Goal: Task Accomplishment & Management: Complete application form

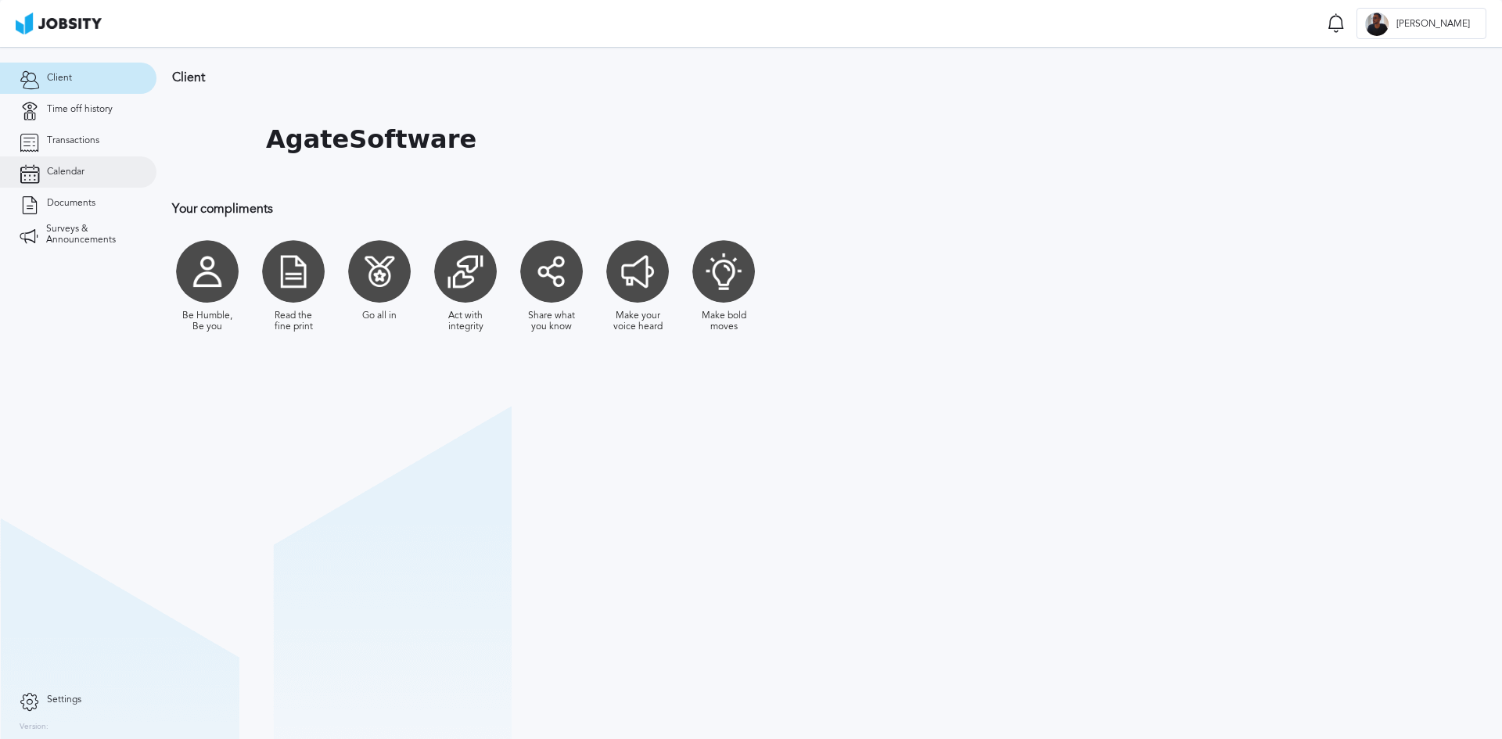
click at [67, 179] on link "Calendar" at bounding box center [78, 171] width 156 height 31
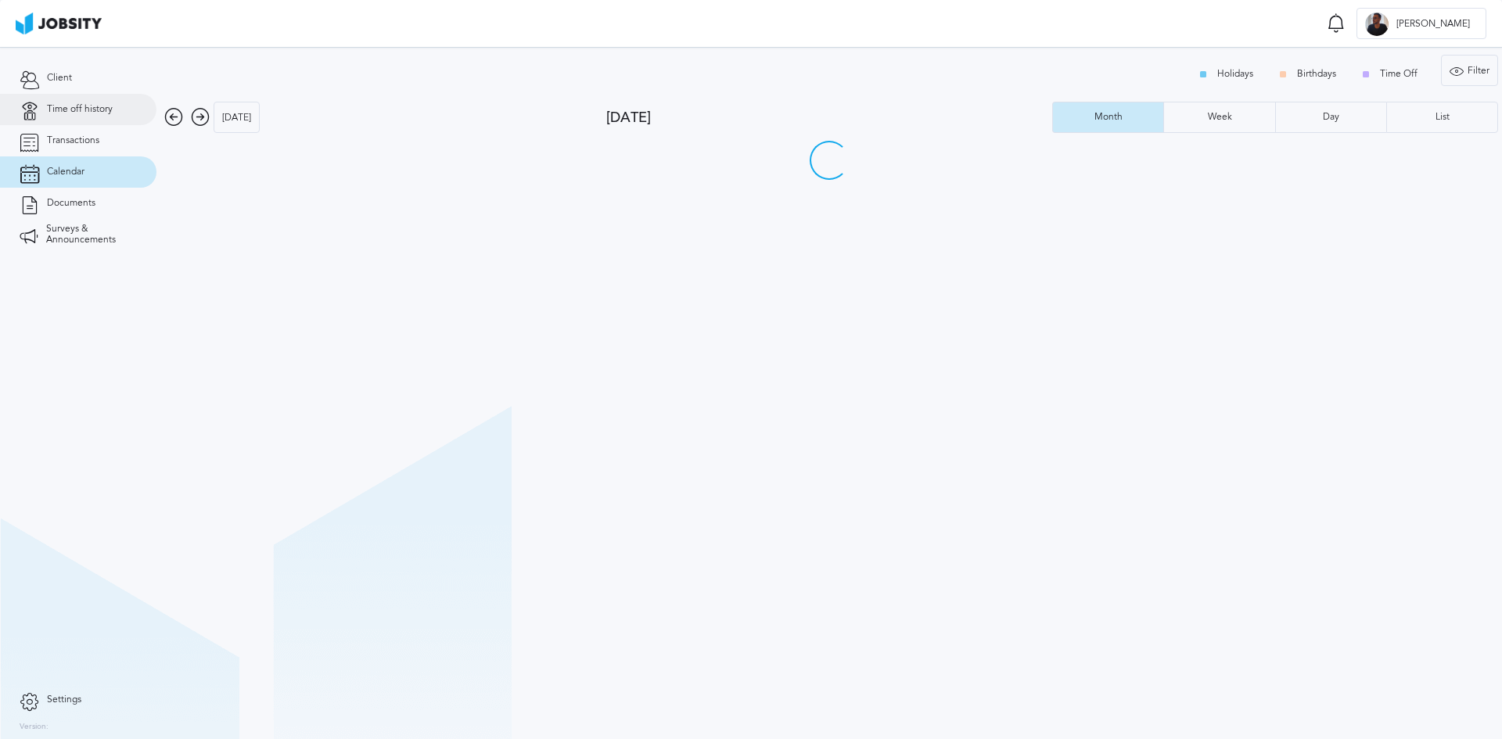
click at [85, 102] on link "Time off history" at bounding box center [78, 109] width 156 height 31
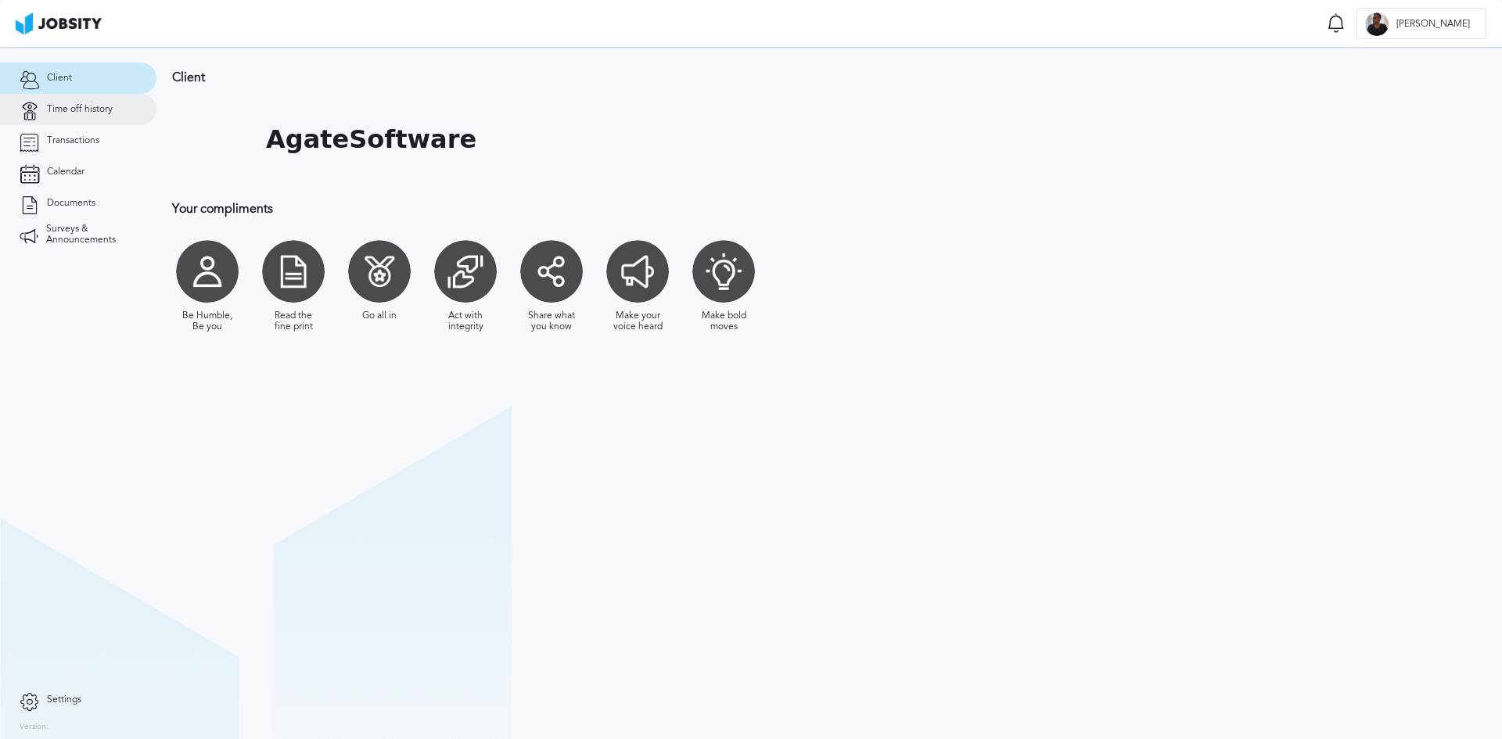
click at [77, 115] on link "Time off history" at bounding box center [78, 109] width 156 height 31
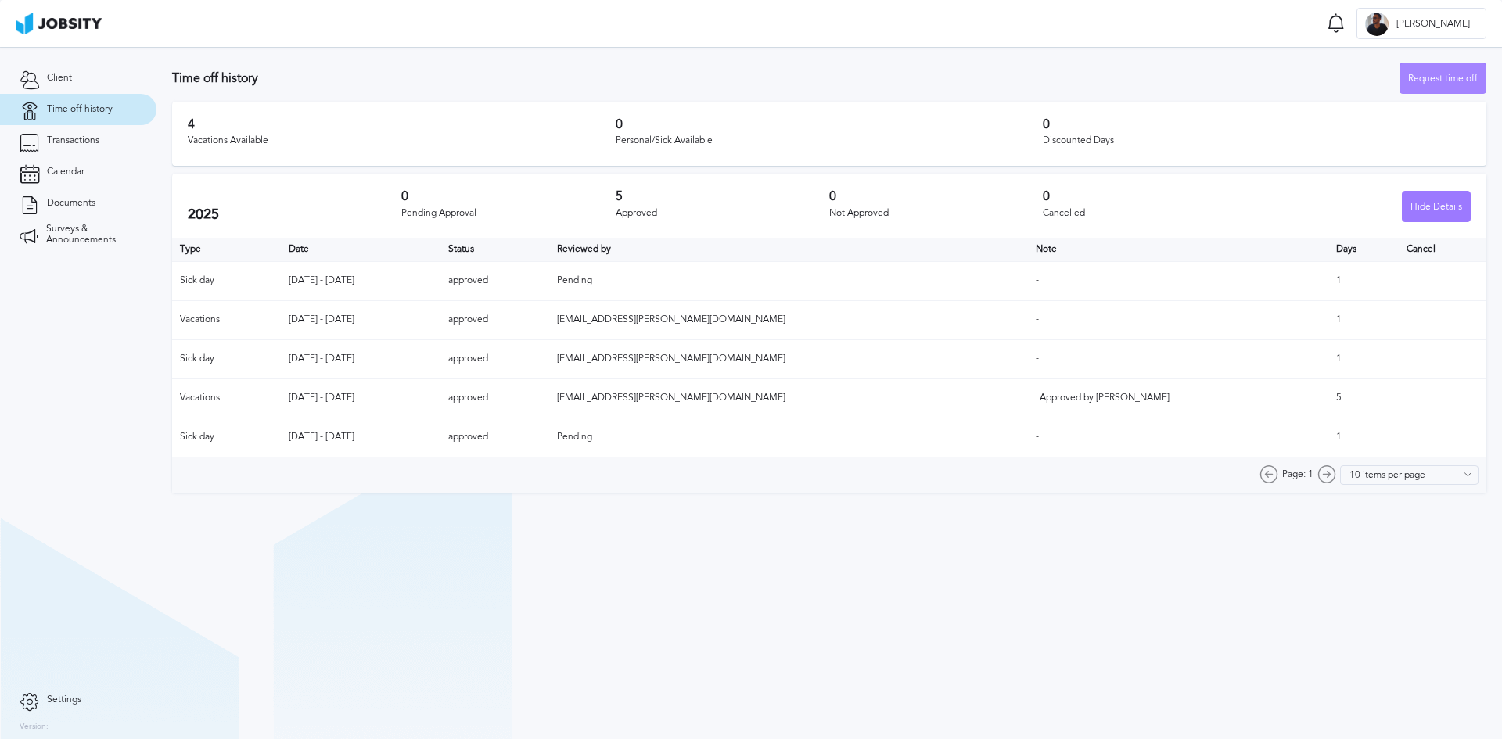
click at [1427, 81] on div "Request time off" at bounding box center [1443, 78] width 85 height 31
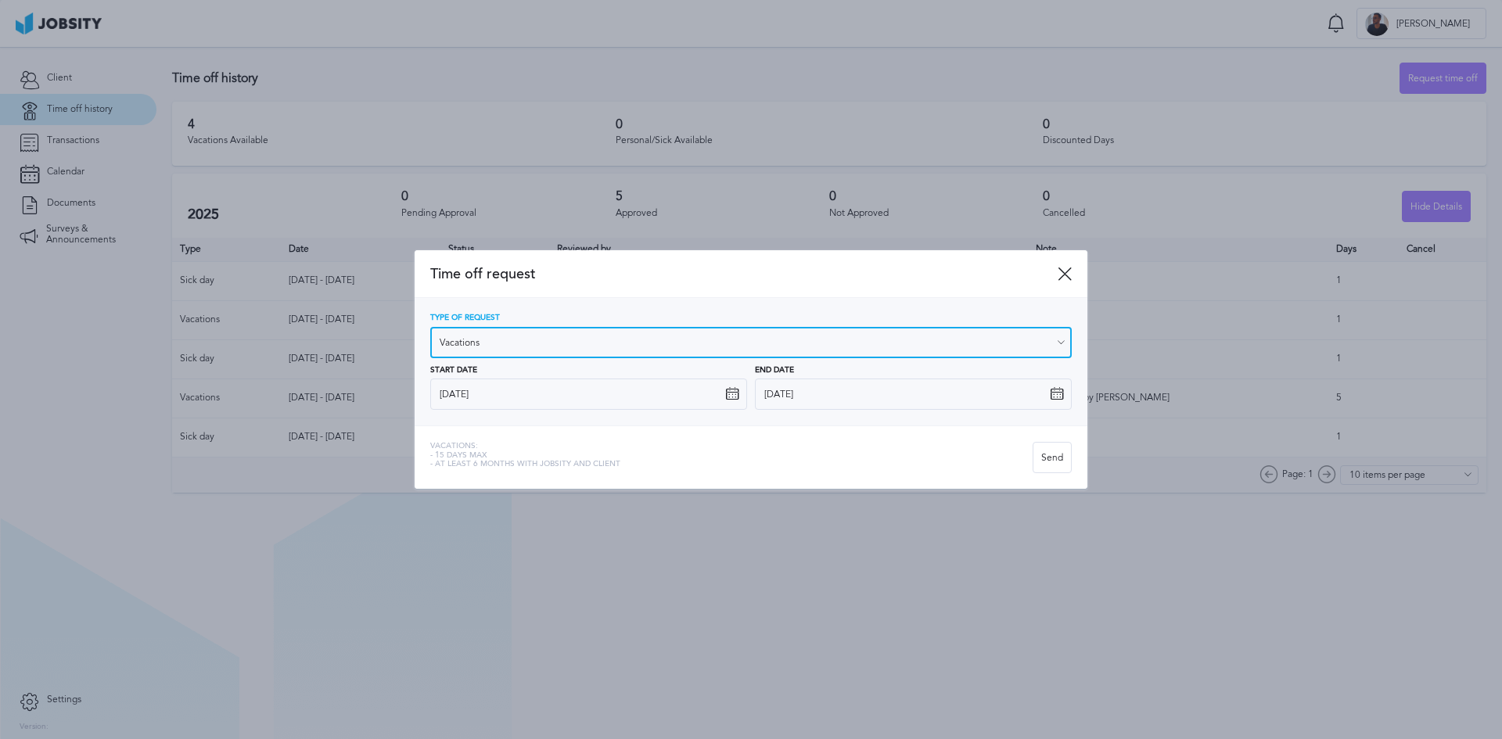
click at [701, 344] on input "Vacations" at bounding box center [751, 342] width 642 height 31
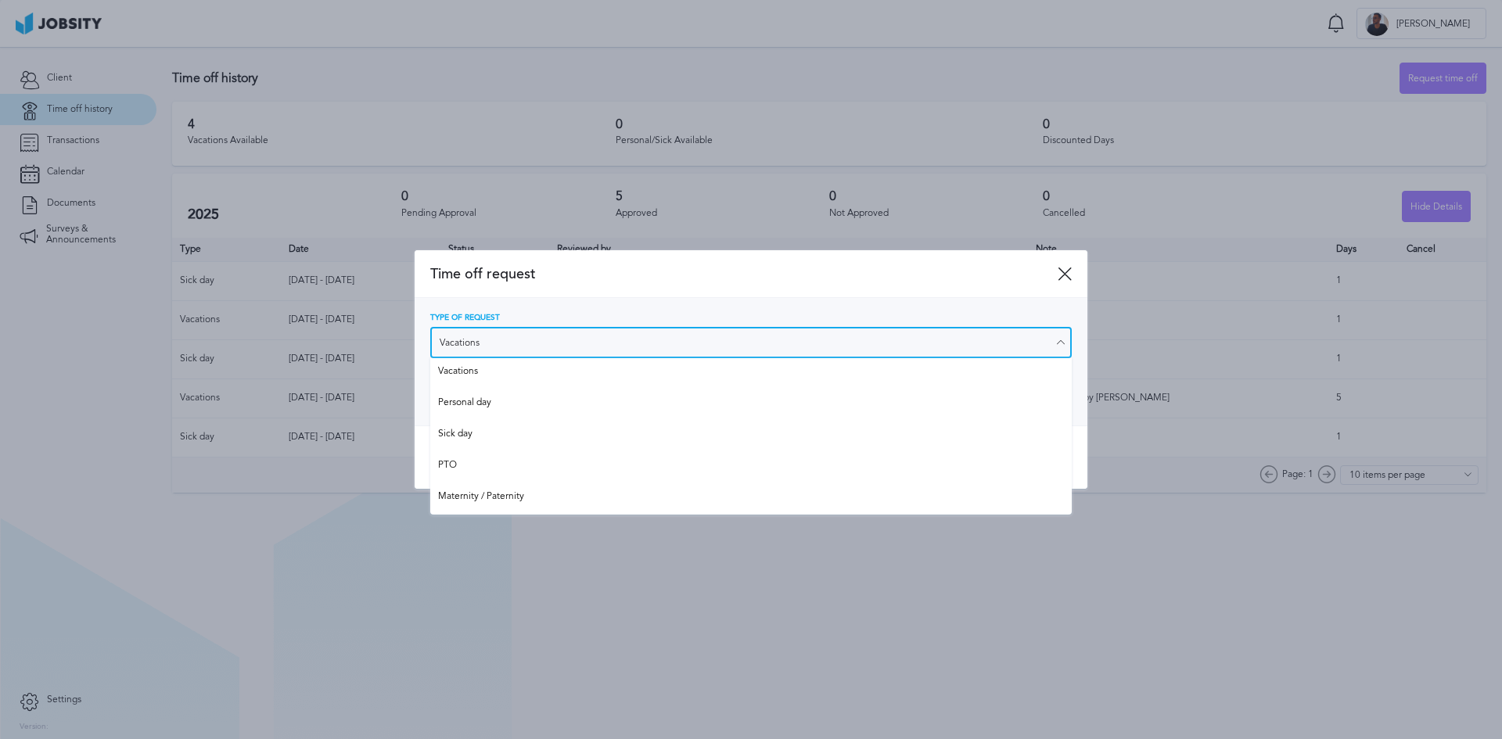
click at [701, 344] on input "Vacations" at bounding box center [751, 342] width 642 height 31
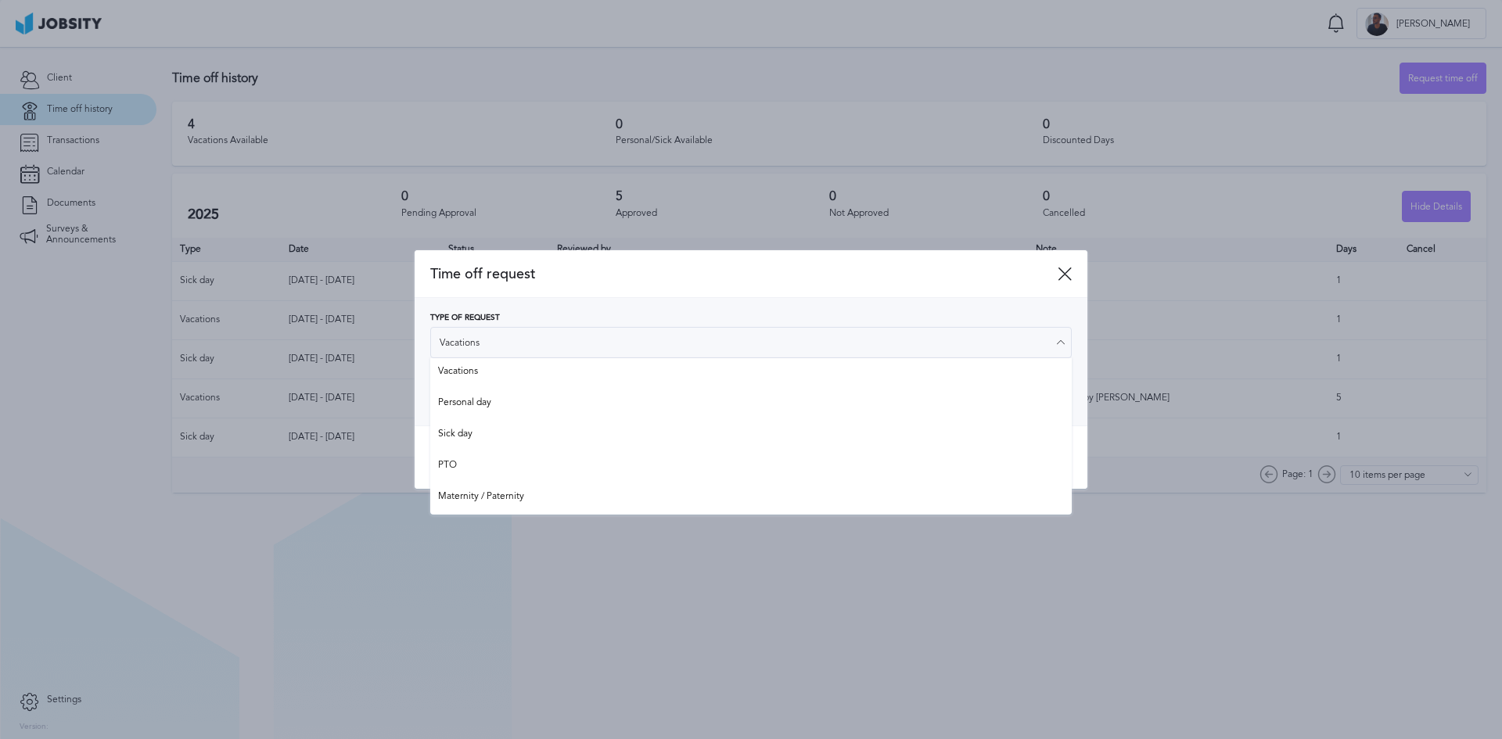
click at [803, 321] on div "Type of Request Vacations" at bounding box center [751, 336] width 642 height 45
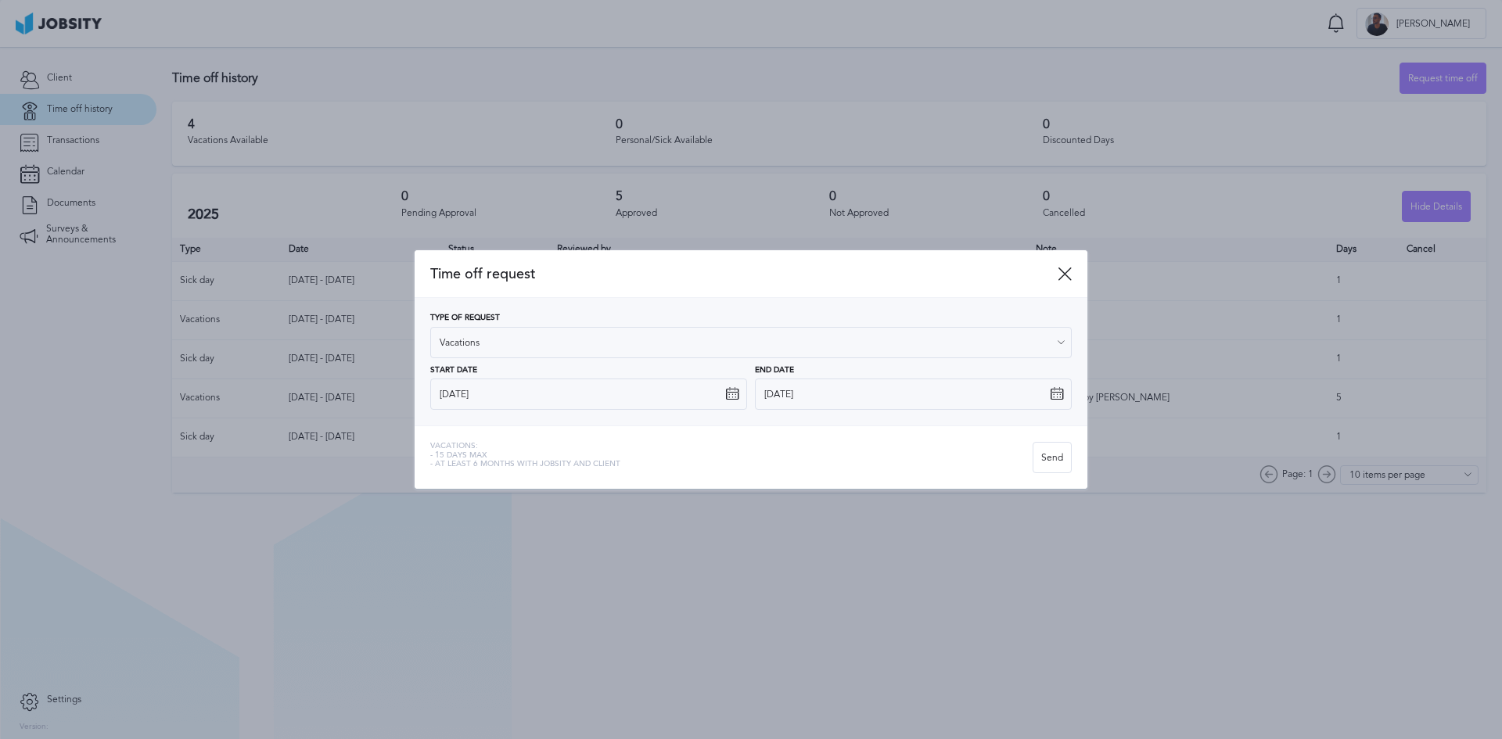
click at [738, 398] on icon at bounding box center [732, 394] width 14 height 14
click at [729, 394] on icon at bounding box center [732, 394] width 14 height 14
click at [723, 394] on input "14/10/2025" at bounding box center [588, 394] width 317 height 31
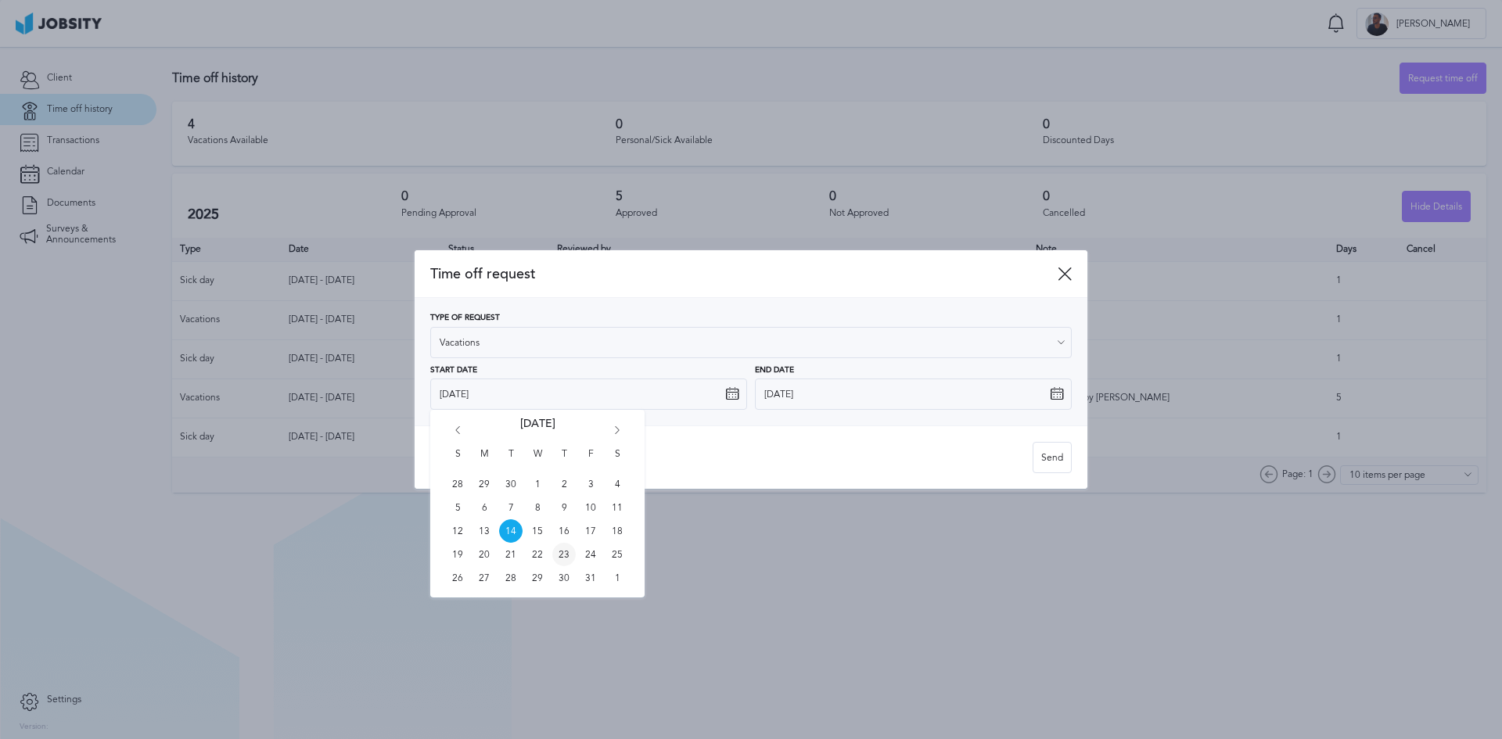
click at [570, 557] on span "23" at bounding box center [563, 554] width 23 height 23
type input "23/10/2025"
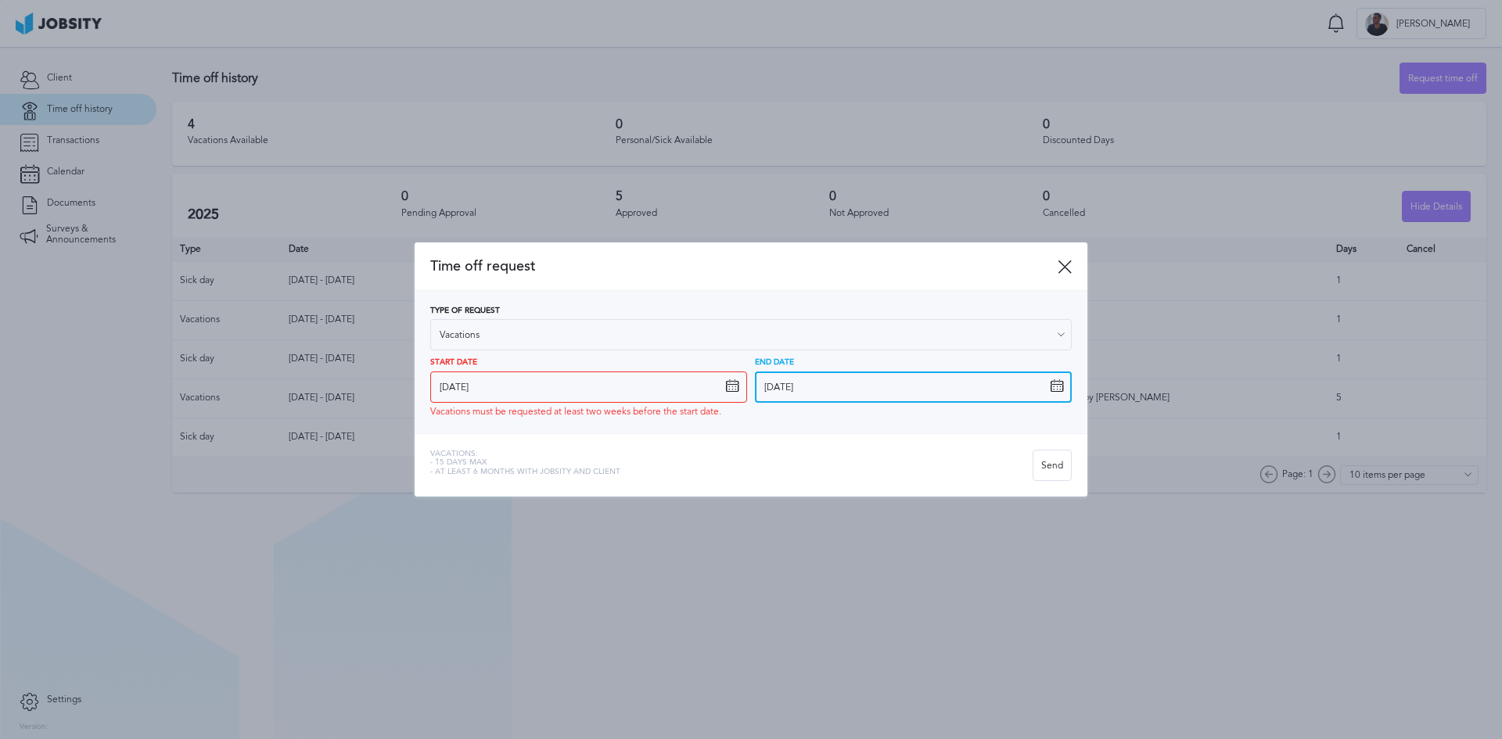
click at [814, 383] on input "14/10/2025" at bounding box center [913, 387] width 317 height 31
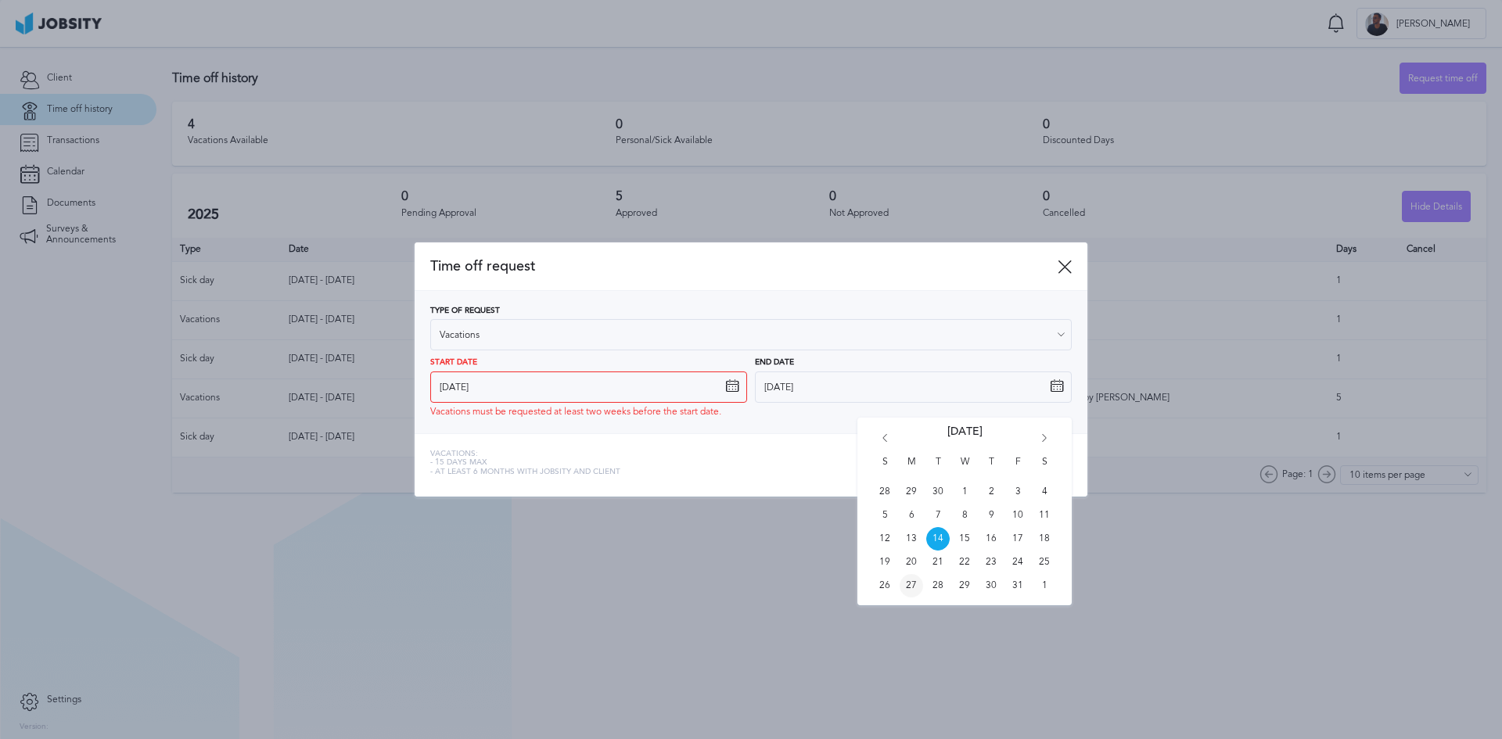
click at [909, 588] on span "27" at bounding box center [911, 585] width 23 height 23
type input "27/10/2025"
click at [857, 397] on input "27/10/2025" at bounding box center [913, 387] width 317 height 31
click at [800, 432] on div "Type of Request Vacations Vacations Personal day Sick day PTO Maternity / Pater…" at bounding box center [751, 362] width 673 height 142
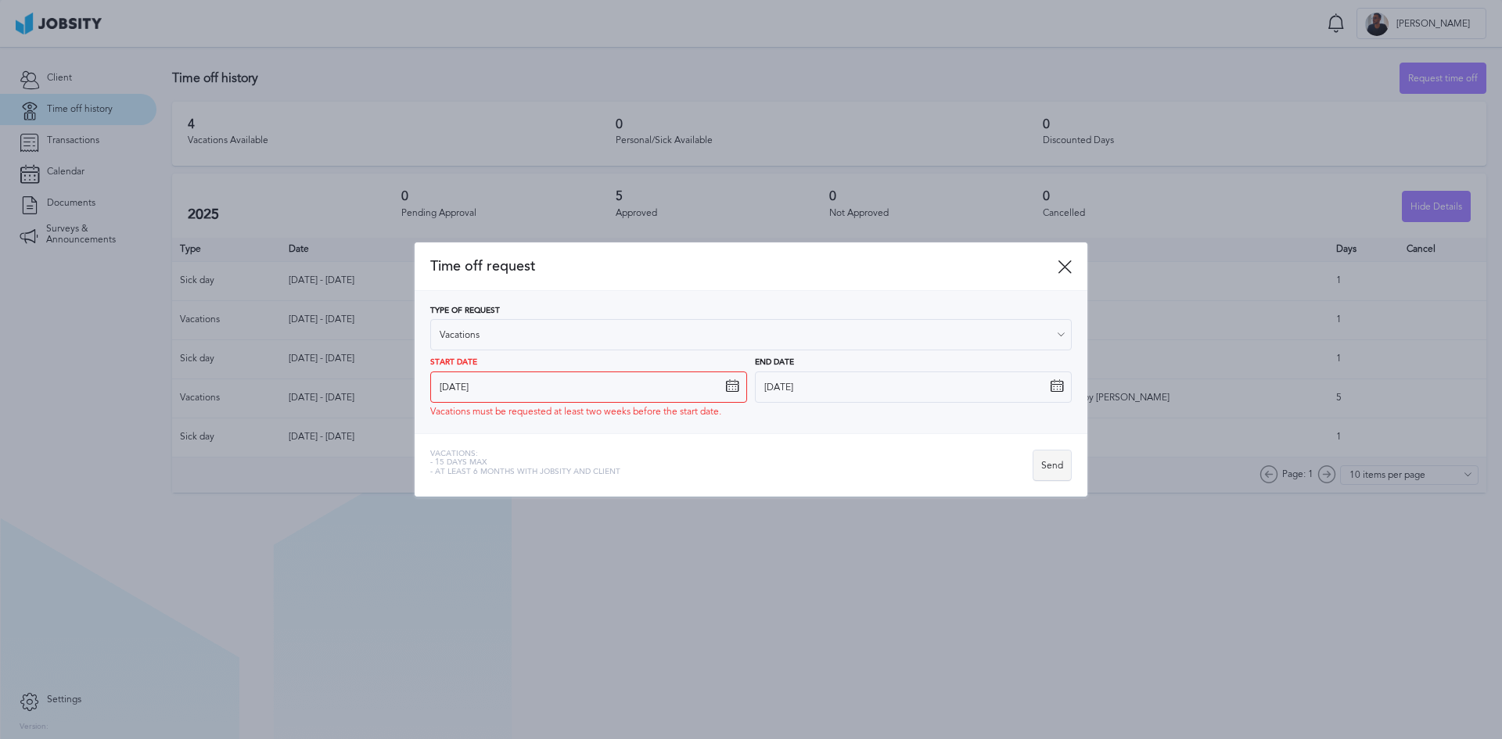
click at [1038, 466] on div "Send" at bounding box center [1053, 466] width 38 height 31
click at [1049, 472] on div "Send" at bounding box center [1053, 466] width 38 height 31
click at [1042, 477] on div "Send" at bounding box center [1053, 466] width 38 height 31
